Goal: Register for event/course

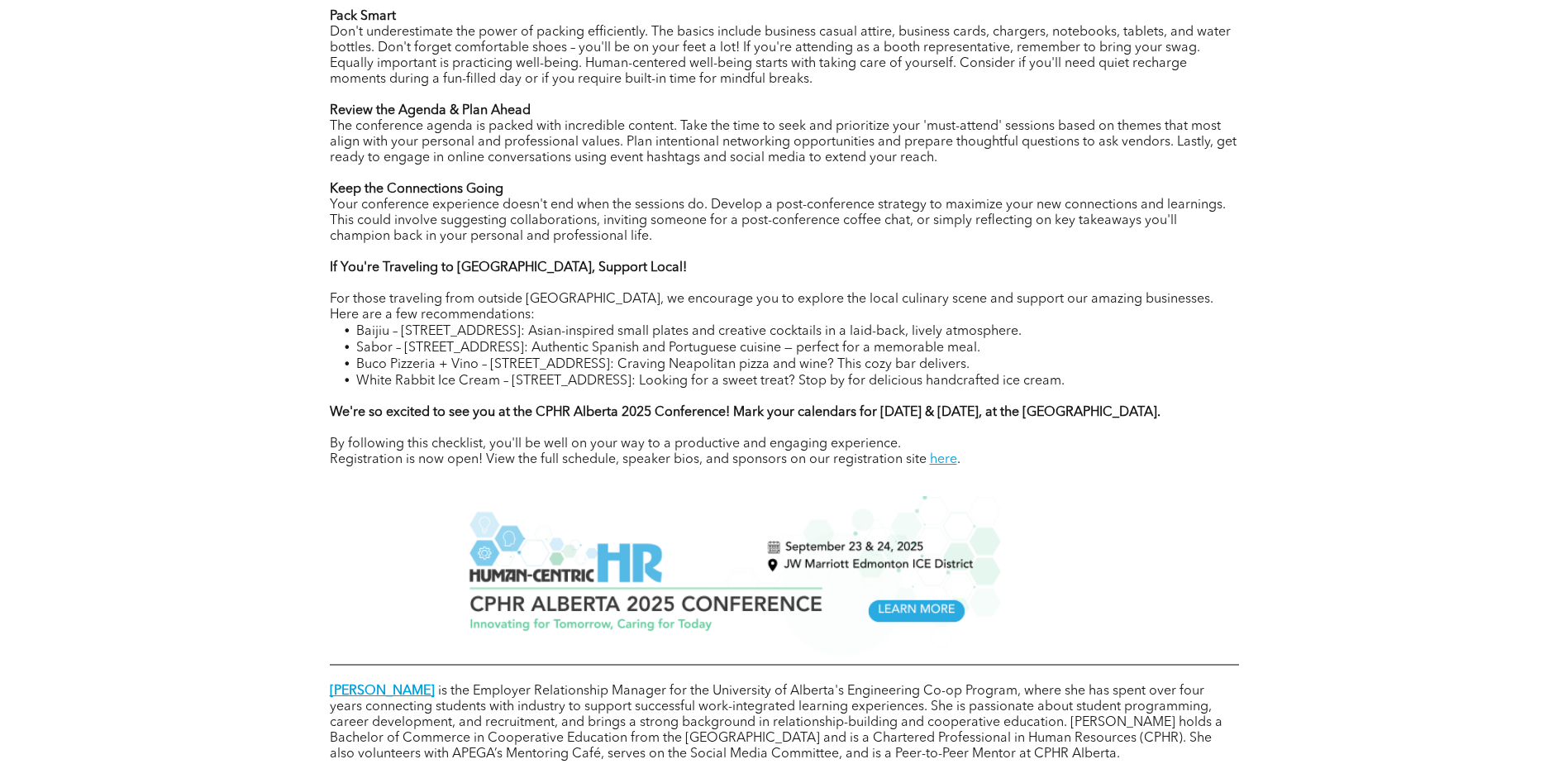
scroll to position [1157, 0]
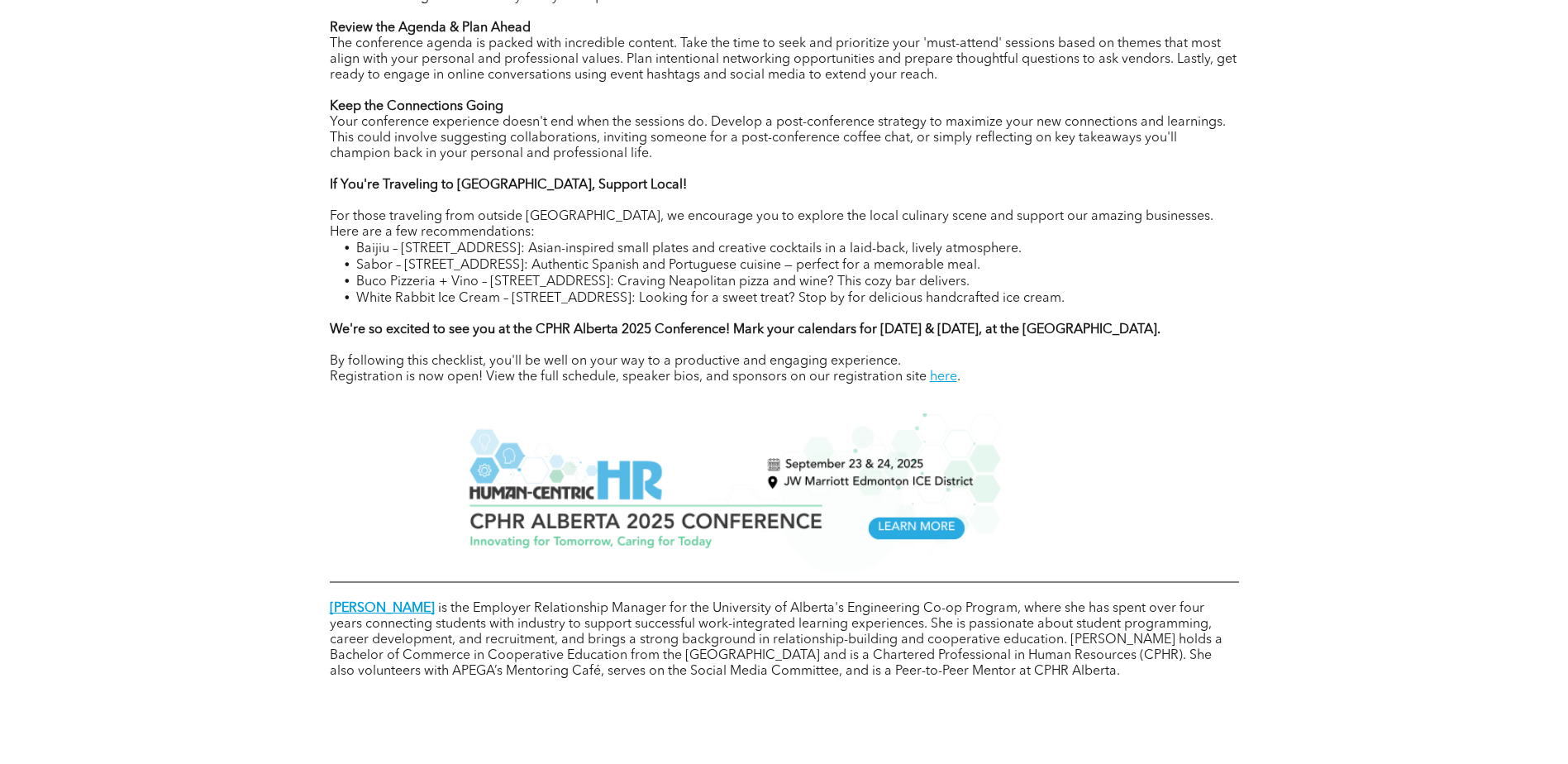
click at [919, 539] on img at bounding box center [728, 493] width 548 height 159
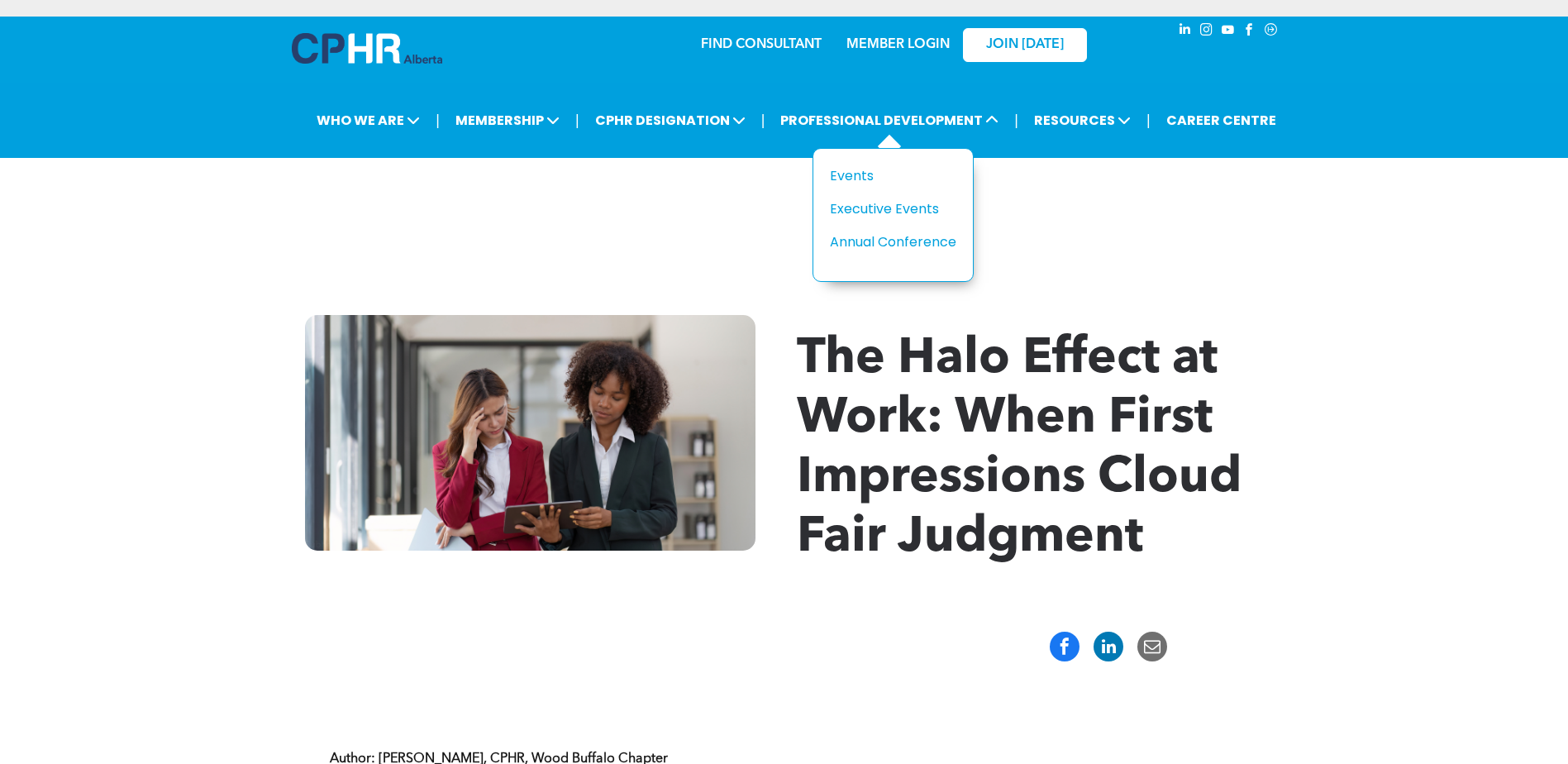
click at [850, 190] on div "Title Events Executive Events Annual Conference" at bounding box center [892, 208] width 126 height 87
click at [850, 172] on div "Events" at bounding box center [886, 175] width 114 height 21
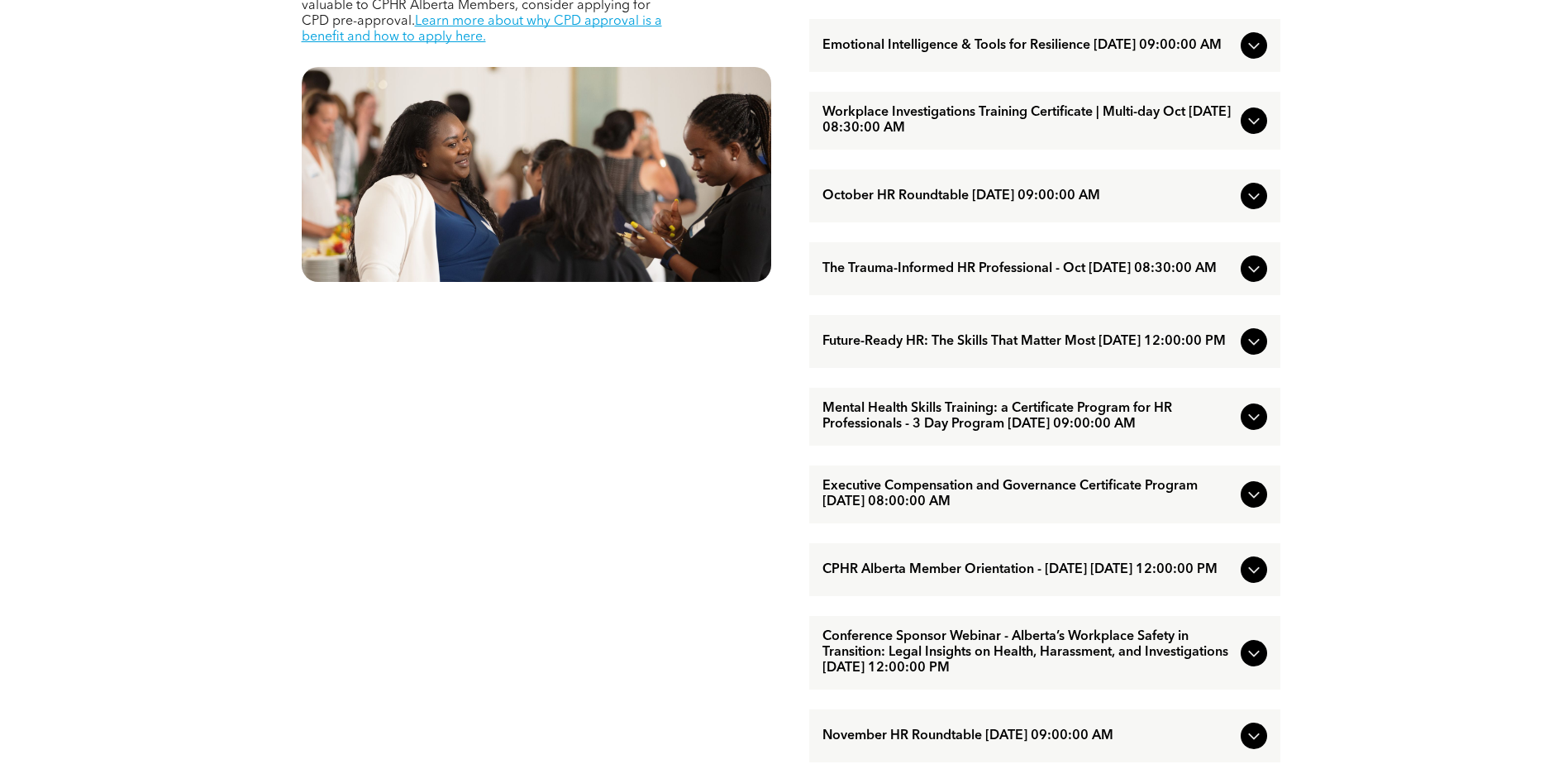
scroll to position [909, 0]
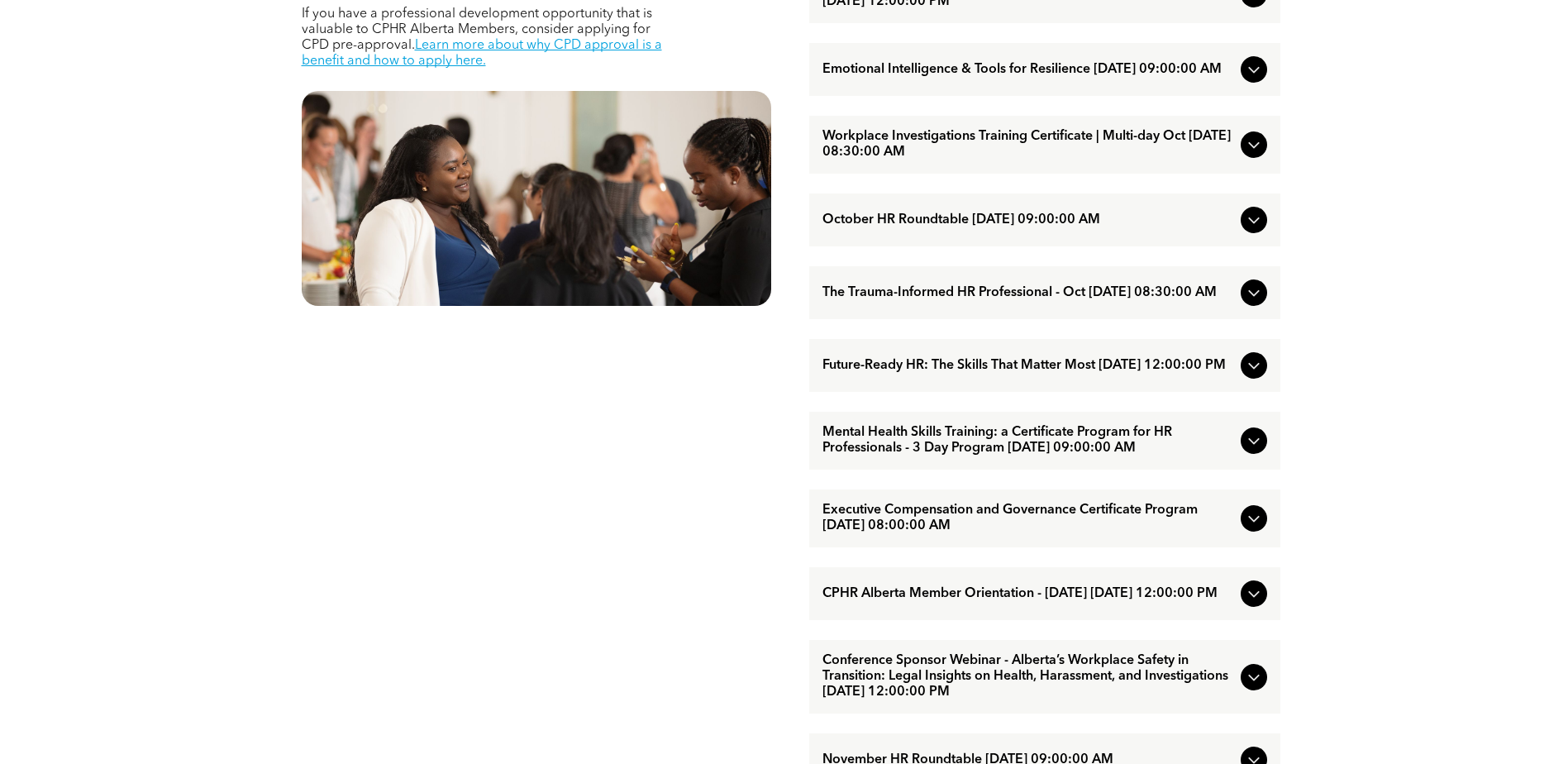
click at [1063, 534] on span "Executive Compensation and Governance Certificate Program October/21/2025 08:00…" at bounding box center [1028, 518] width 412 height 31
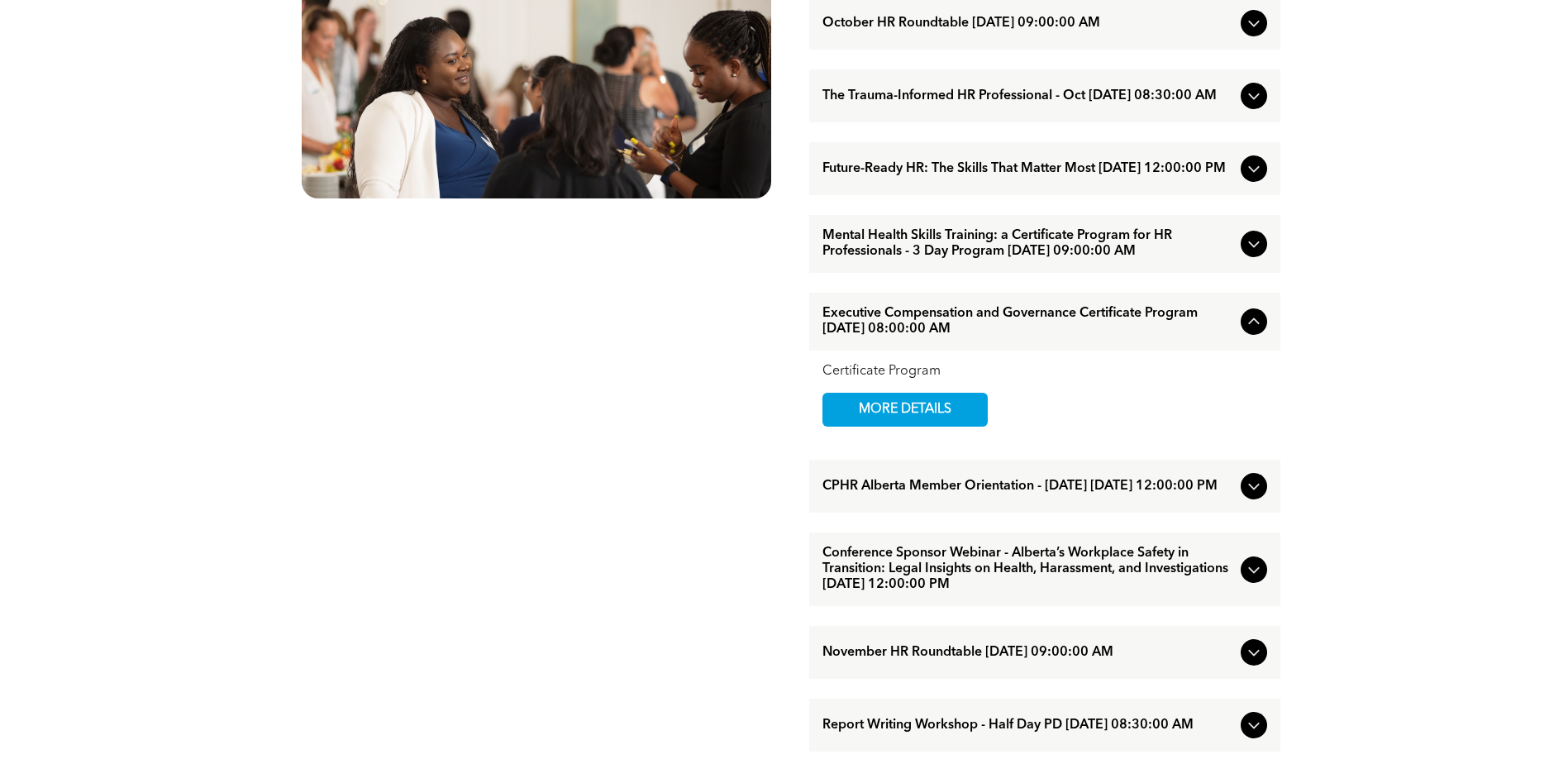
scroll to position [1157, 0]
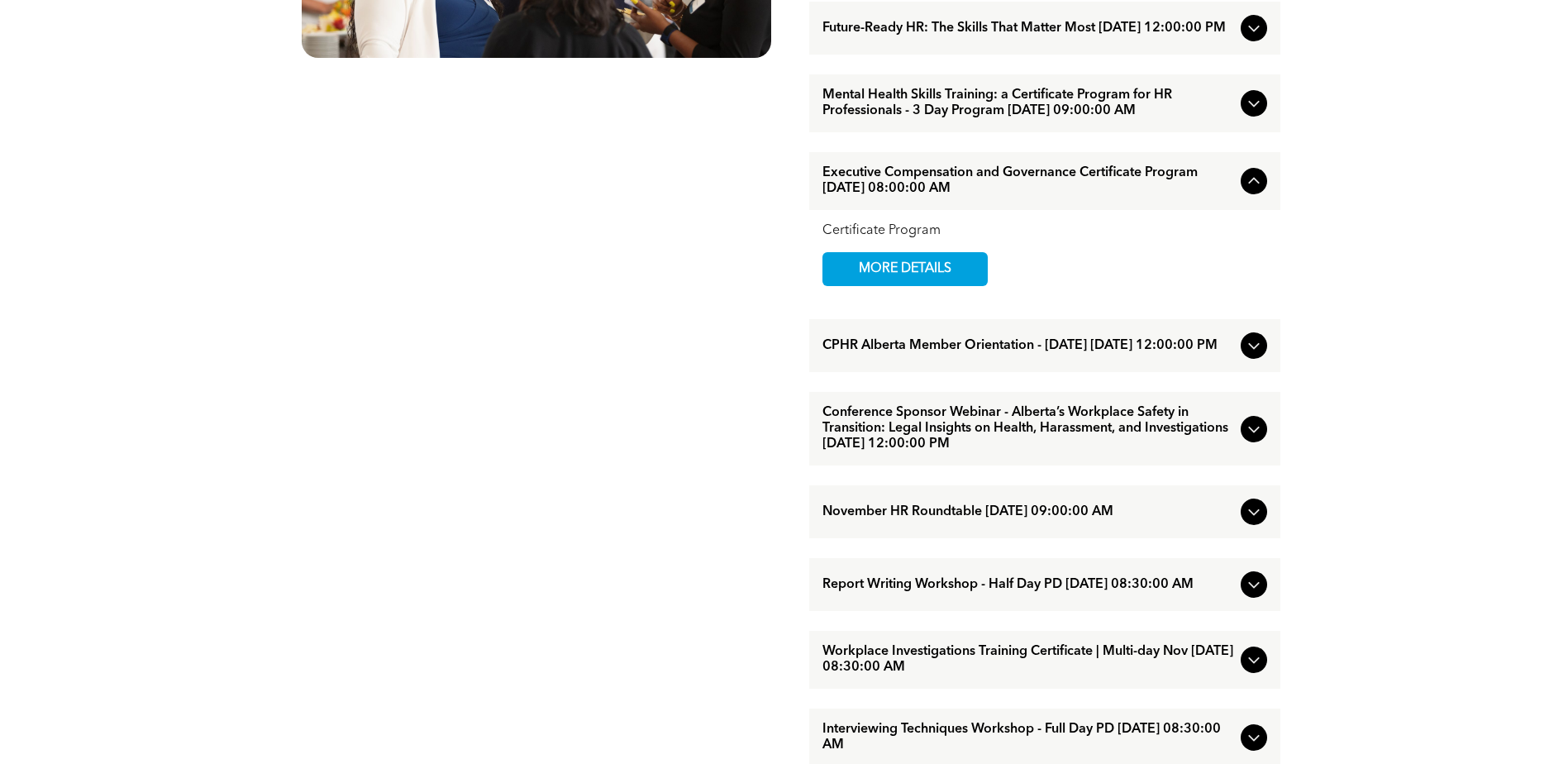
click at [1006, 353] on span "CPHR Alberta Member Orientation - October 2025 October/29/2025 12:00:00 PM" at bounding box center [1028, 346] width 412 height 16
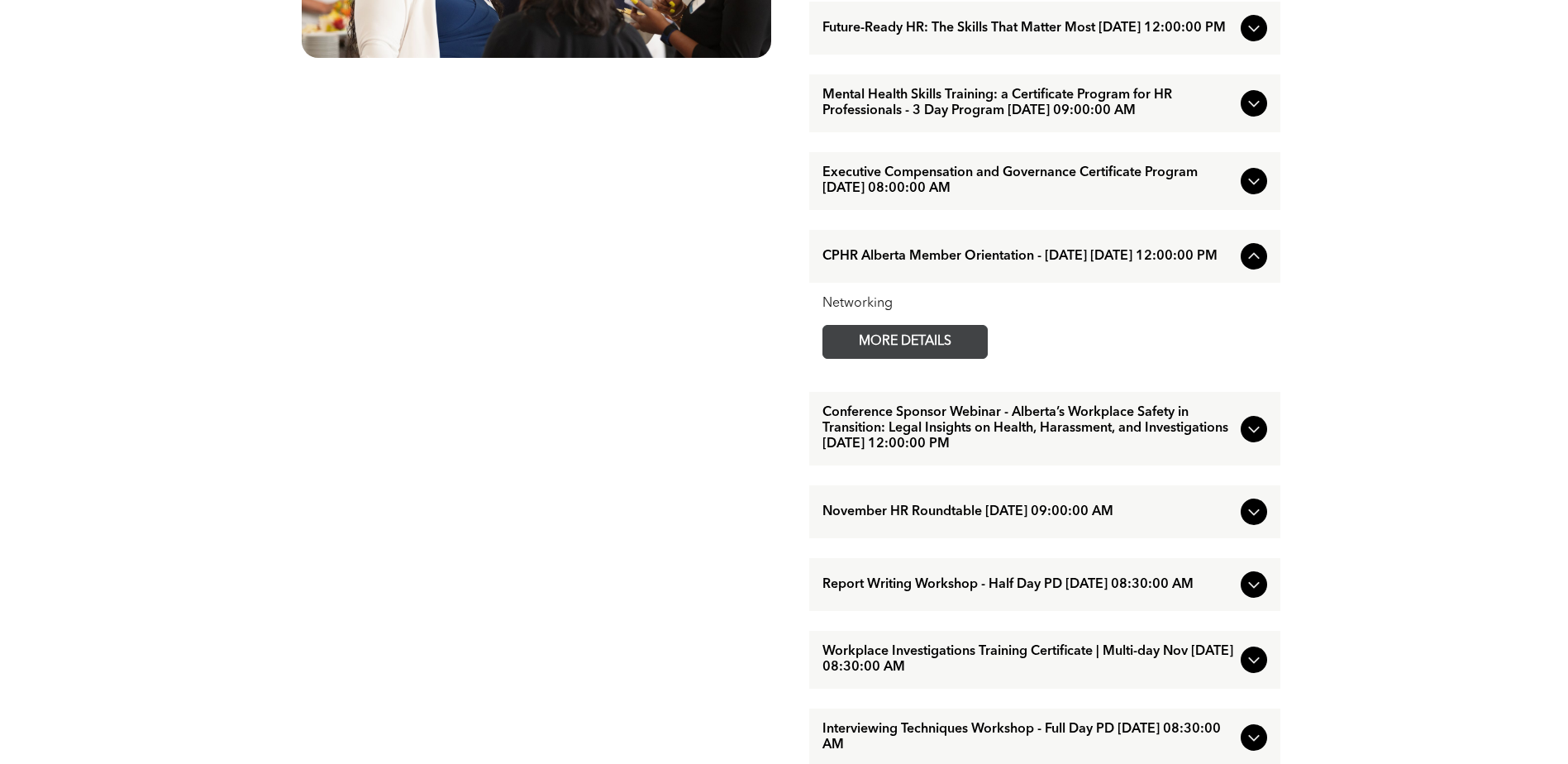
click at [929, 358] on span "MORE DETAILS" at bounding box center [906, 342] width 131 height 32
